Goal: Transaction & Acquisition: Book appointment/travel/reservation

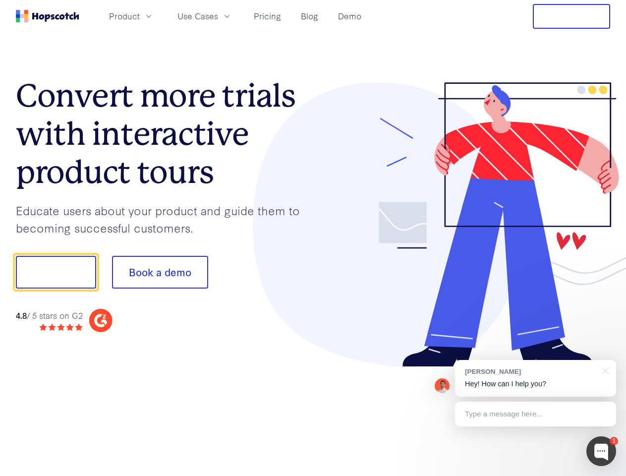
click at [313, 238] on div at bounding box center [461, 224] width 297 height 285
click at [140, 16] on span "Product" at bounding box center [124, 16] width 31 height 12
click at [218, 16] on span "Use Cases" at bounding box center [197, 16] width 41 height 12
click at [572, 16] on button "Free Trial" at bounding box center [571, 16] width 77 height 25
click at [56, 272] on button "Show me!" at bounding box center [56, 272] width 80 height 33
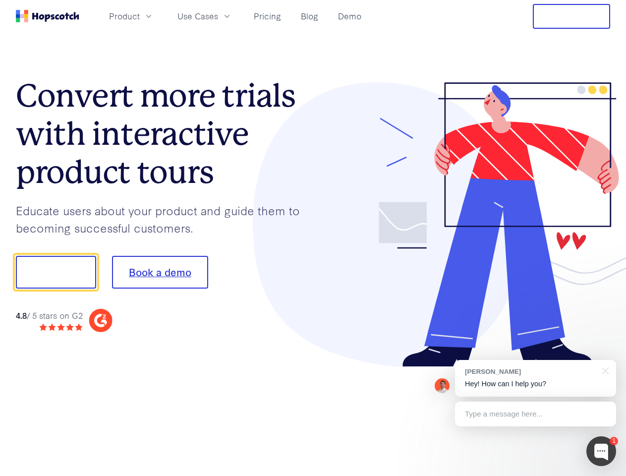
click at [160, 272] on button "Book a demo" at bounding box center [160, 272] width 96 height 33
click at [601, 451] on div at bounding box center [602, 451] width 30 height 30
click at [535, 378] on div "[PERSON_NAME] Hey! How can I help you?" at bounding box center [535, 378] width 161 height 37
click at [604, 370] on div at bounding box center [523, 337] width 186 height 198
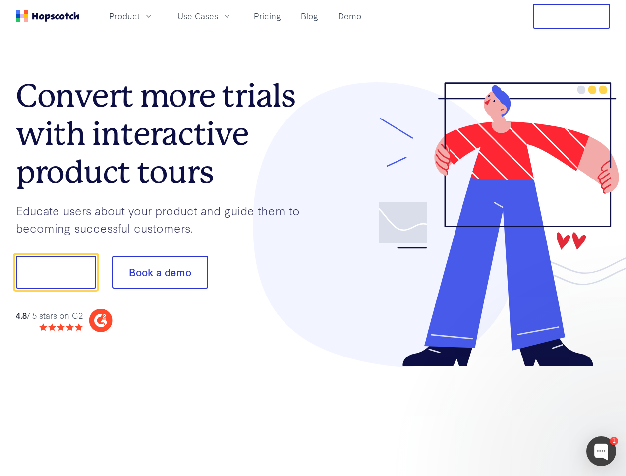
click at [535, 414] on div at bounding box center [523, 337] width 186 height 198
